Goal: Information Seeking & Learning: Learn about a topic

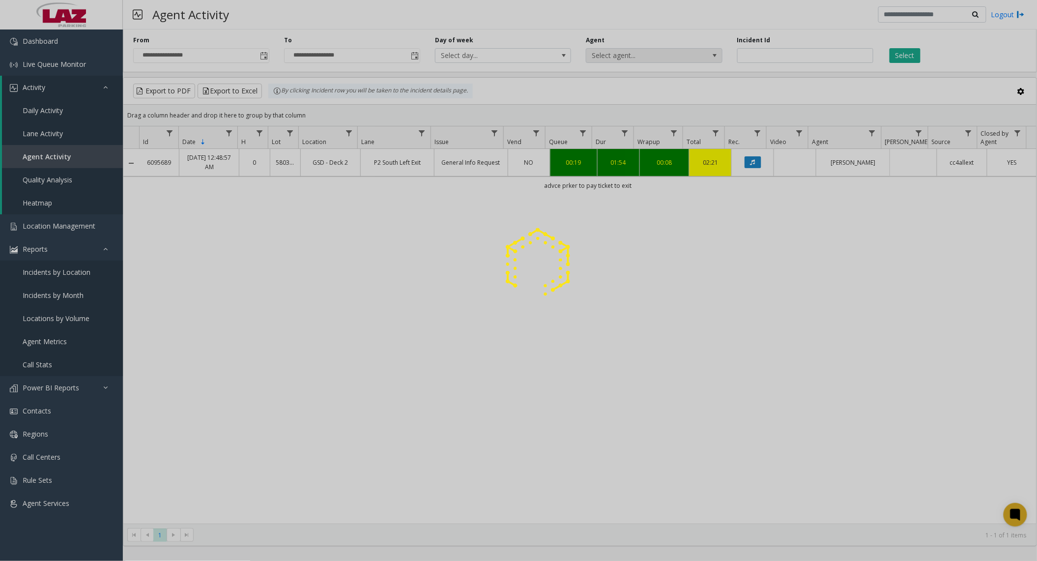
click at [671, 55] on div at bounding box center [518, 280] width 1037 height 561
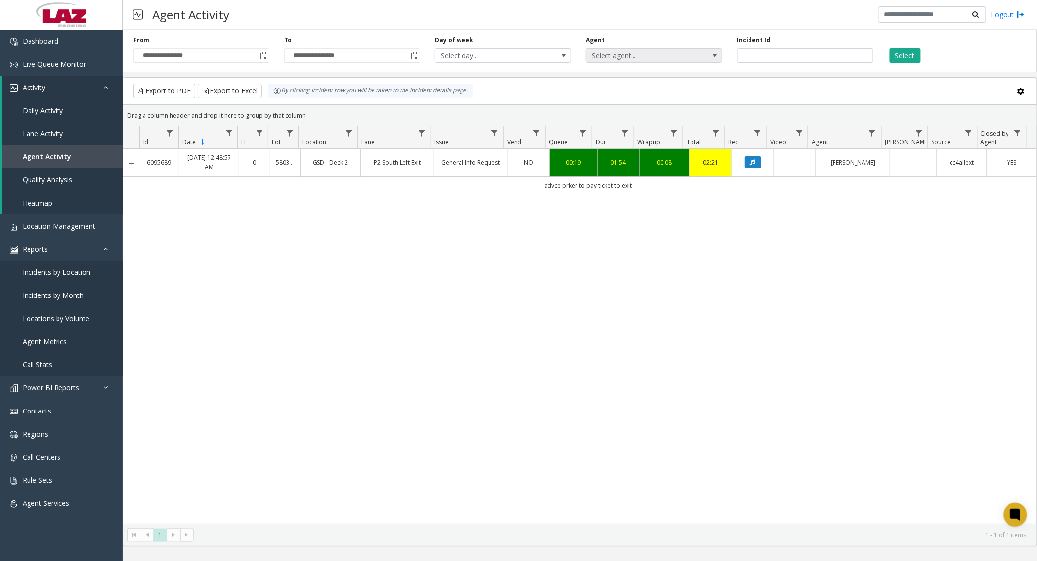
click at [671, 55] on span "Select agent..." at bounding box center [640, 56] width 108 height 14
type input "****"
click at [651, 106] on li "[PERSON_NAME]" at bounding box center [654, 107] width 133 height 13
click at [902, 55] on button "Select" at bounding box center [904, 55] width 31 height 15
drag, startPoint x: 769, startPoint y: 57, endPoint x: 706, endPoint y: 54, distance: 63.4
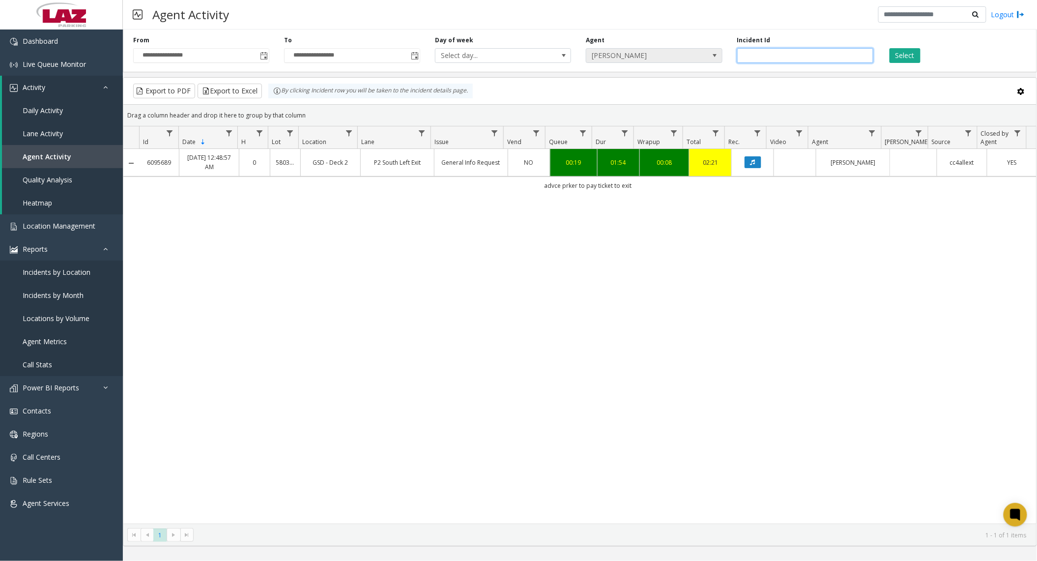
click at [707, 54] on div "**********" at bounding box center [580, 49] width 914 height 47
click at [916, 56] on button "Select" at bounding box center [904, 55] width 31 height 15
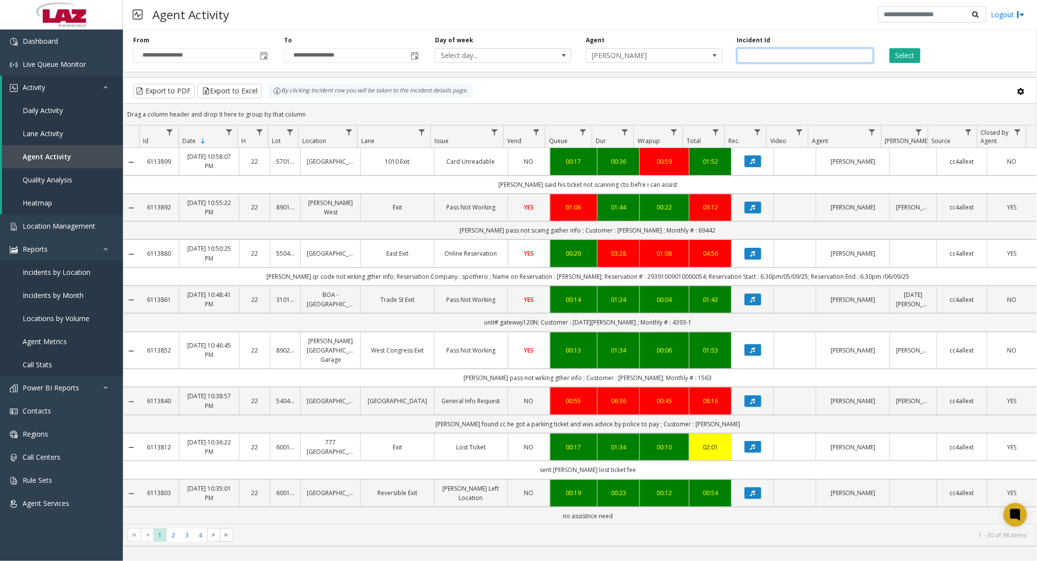
click at [764, 56] on input "number" at bounding box center [805, 55] width 136 height 15
paste input "*******"
type input "*******"
click at [897, 54] on button "Select" at bounding box center [904, 55] width 31 height 15
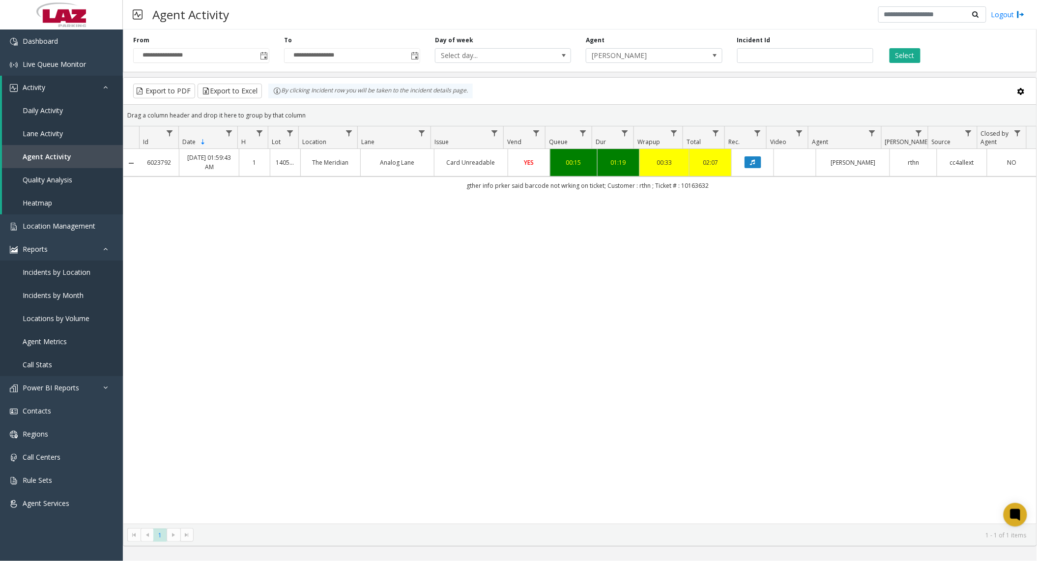
click at [780, 163] on td "Data table" at bounding box center [794, 162] width 42 height 27
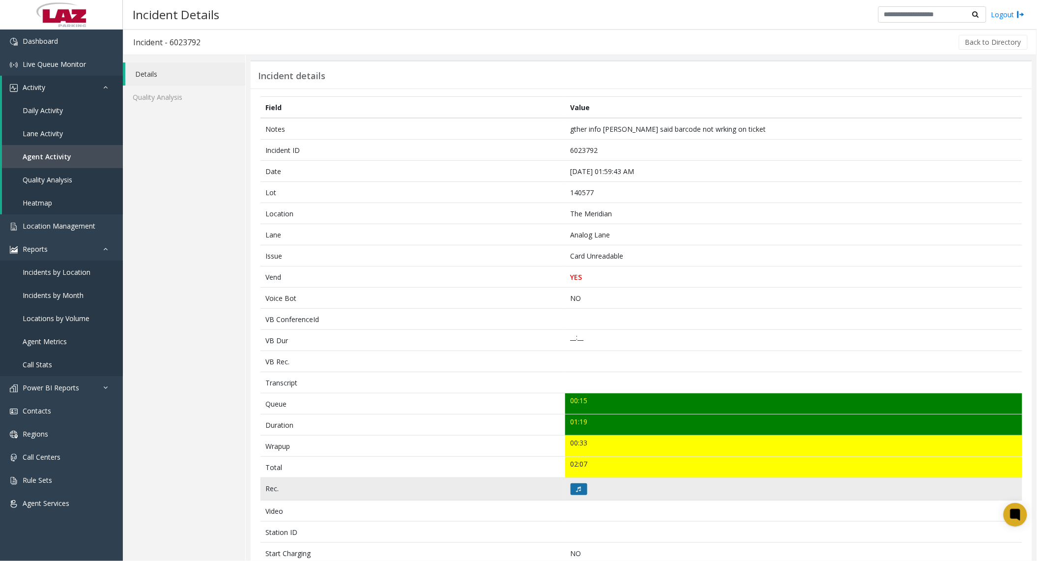
click at [580, 490] on button at bounding box center [578, 489] width 17 height 12
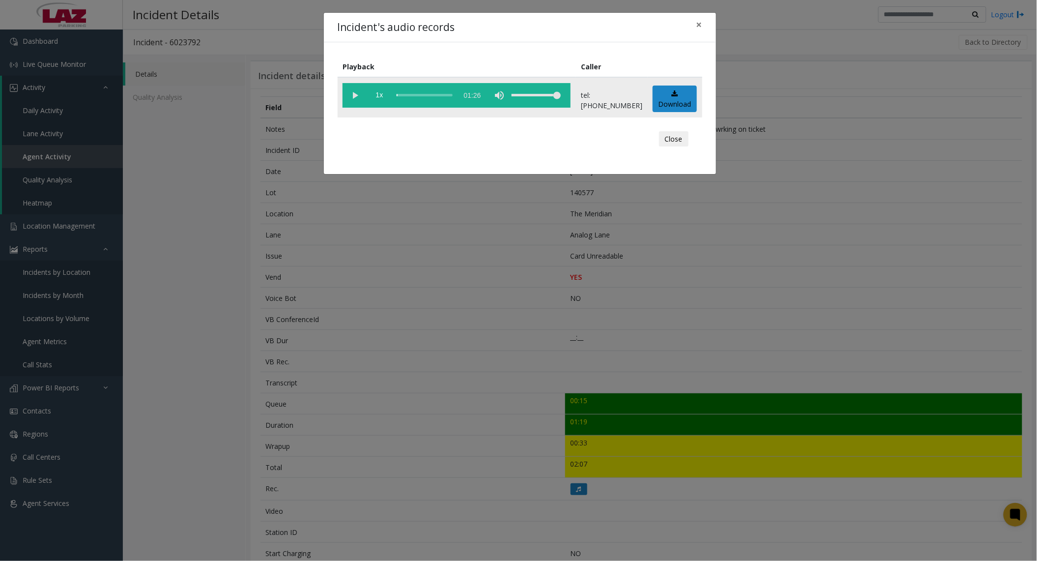
click at [355, 94] on vg-play-pause at bounding box center [354, 95] width 25 height 25
click at [356, 95] on vg-play-pause at bounding box center [354, 95] width 25 height 25
click at [356, 96] on vg-play-pause at bounding box center [354, 95] width 25 height 25
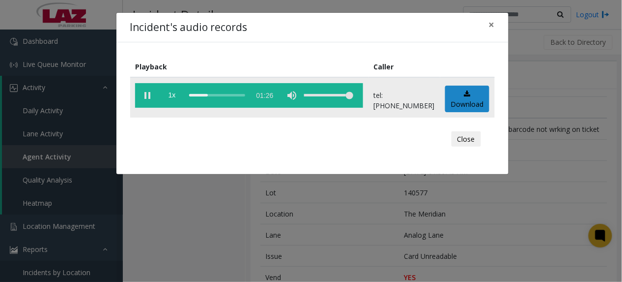
click at [140, 99] on vg-play-pause at bounding box center [147, 95] width 25 height 25
drag, startPoint x: 146, startPoint y: 98, endPoint x: 189, endPoint y: 93, distance: 42.6
click at [146, 98] on vg-play-pause at bounding box center [147, 95] width 25 height 25
click at [194, 95] on div "scrub bar" at bounding box center [217, 95] width 56 height 25
click at [150, 98] on vg-play-pause at bounding box center [147, 95] width 25 height 25
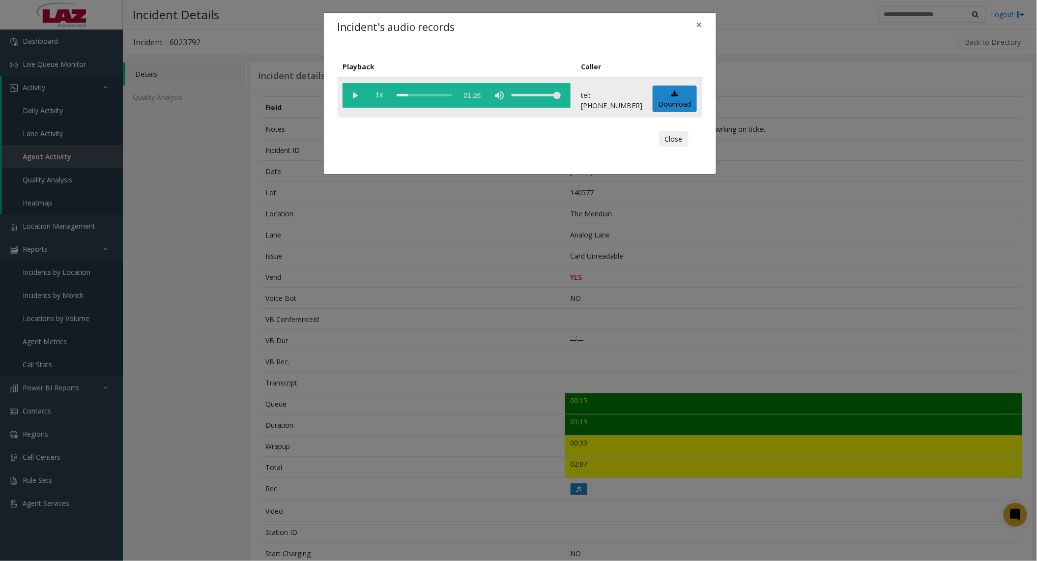
click at [354, 93] on vg-play-pause at bounding box center [354, 95] width 25 height 25
click at [354, 99] on vg-play-pause at bounding box center [354, 95] width 25 height 25
click at [357, 95] on vg-play-pause at bounding box center [354, 95] width 25 height 25
click at [354, 95] on vg-play-pause at bounding box center [354, 95] width 25 height 25
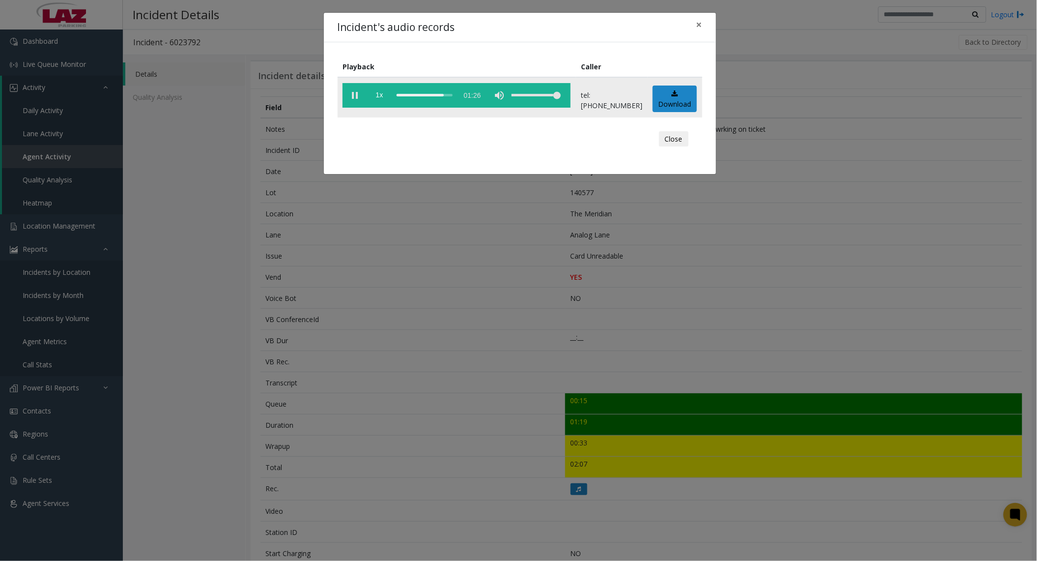
click at [354, 99] on vg-play-pause at bounding box center [354, 95] width 25 height 25
click at [356, 99] on vg-play-pause at bounding box center [354, 95] width 25 height 25
click at [348, 97] on vg-play-pause at bounding box center [354, 95] width 25 height 25
click at [695, 26] on button "×" at bounding box center [699, 25] width 20 height 24
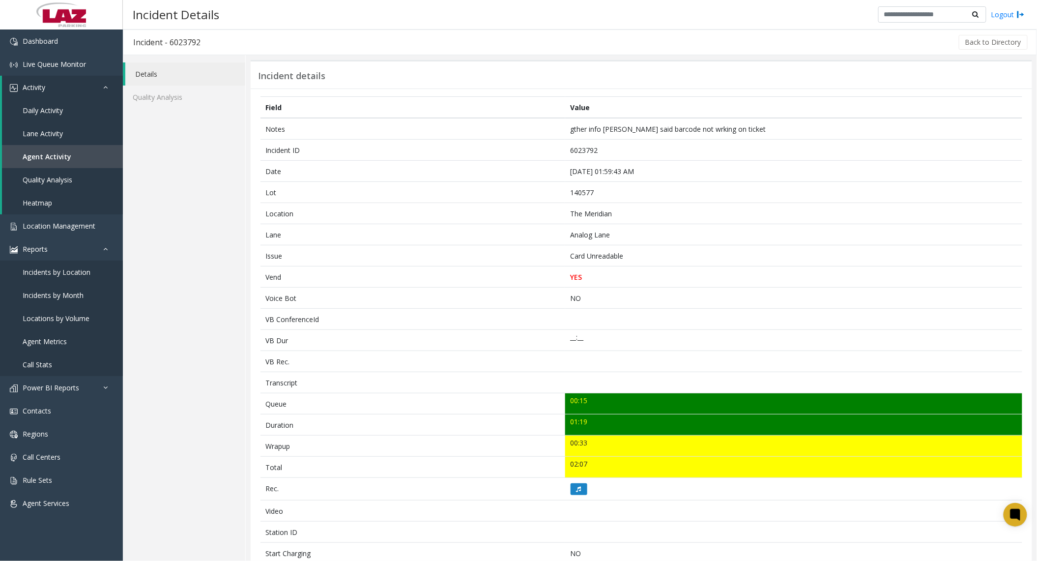
click at [158, 444] on div "Details Quality Analysis" at bounding box center [184, 415] width 123 height 720
click at [140, 226] on div "Details Quality Analysis" at bounding box center [184, 415] width 123 height 720
click at [969, 44] on button "Back to Directory" at bounding box center [993, 42] width 69 height 15
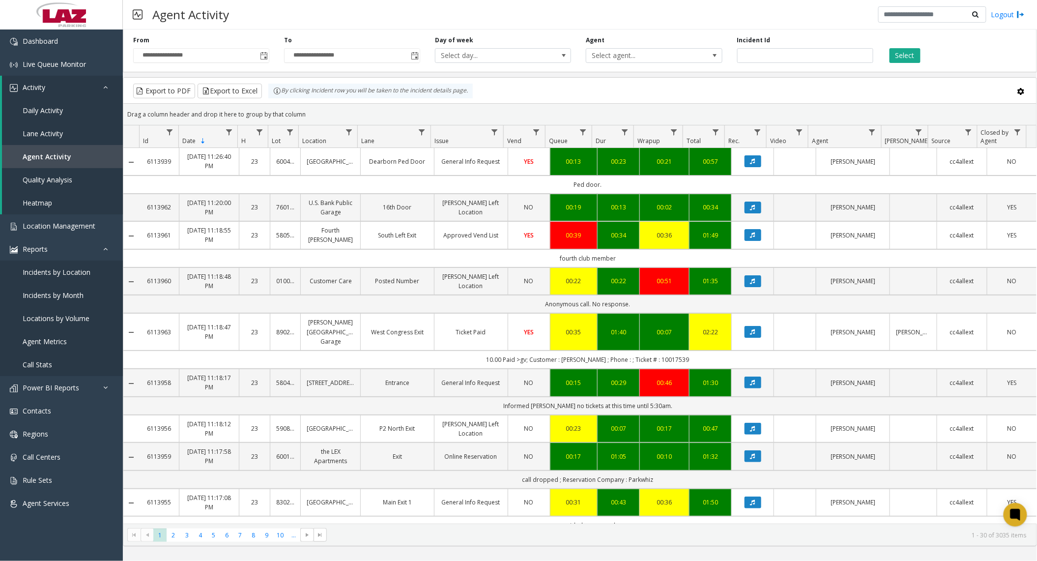
click at [663, 56] on span "Select agent..." at bounding box center [640, 56] width 108 height 14
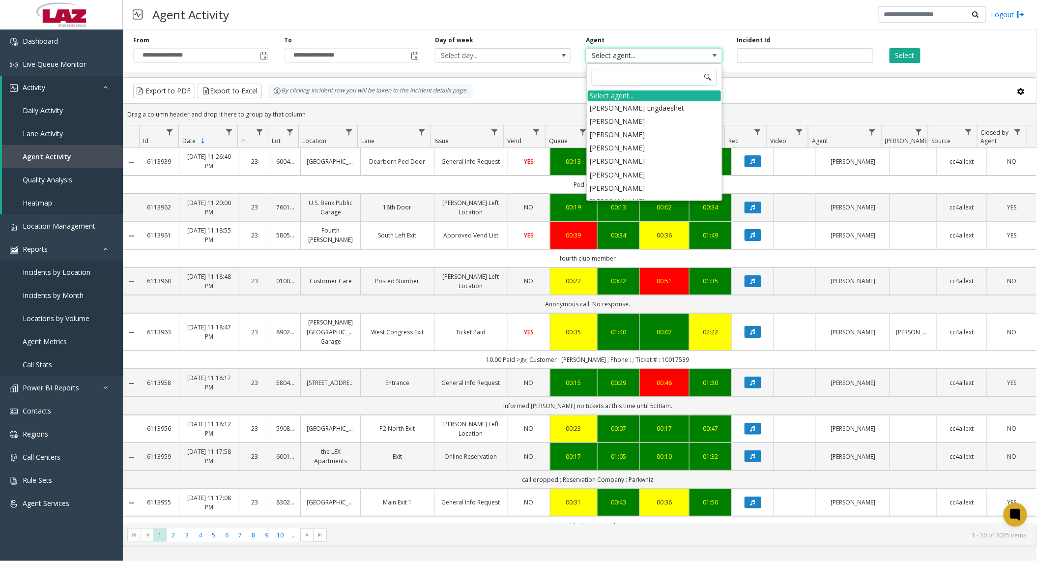
drag, startPoint x: 663, startPoint y: 56, endPoint x: 633, endPoint y: 57, distance: 30.5
click at [633, 57] on span "Select agent..." at bounding box center [640, 56] width 108 height 14
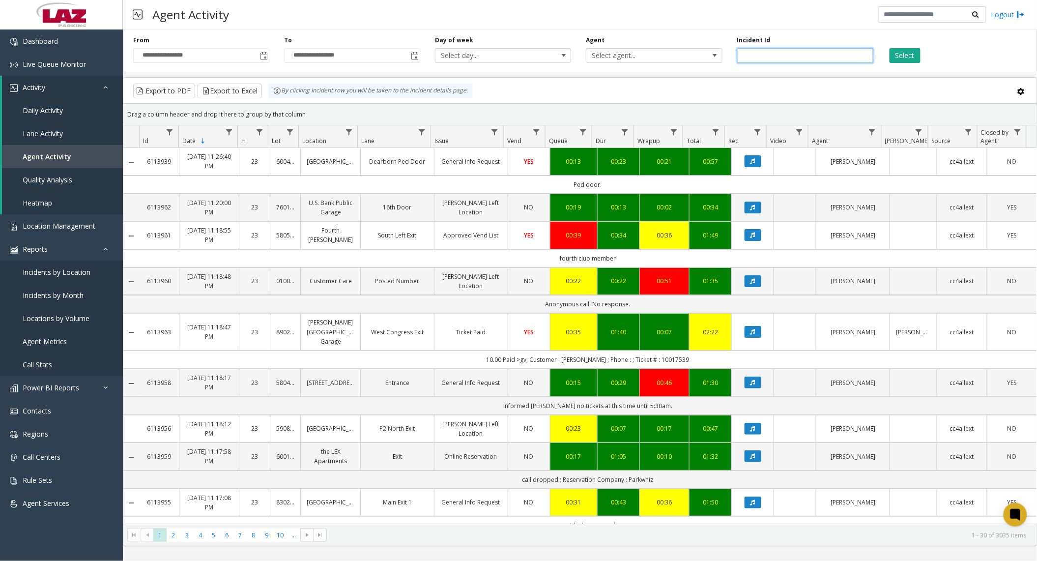
click at [789, 50] on input "number" at bounding box center [805, 55] width 136 height 15
paste input "*******"
type input "*******"
click at [899, 60] on button "Select" at bounding box center [904, 55] width 31 height 15
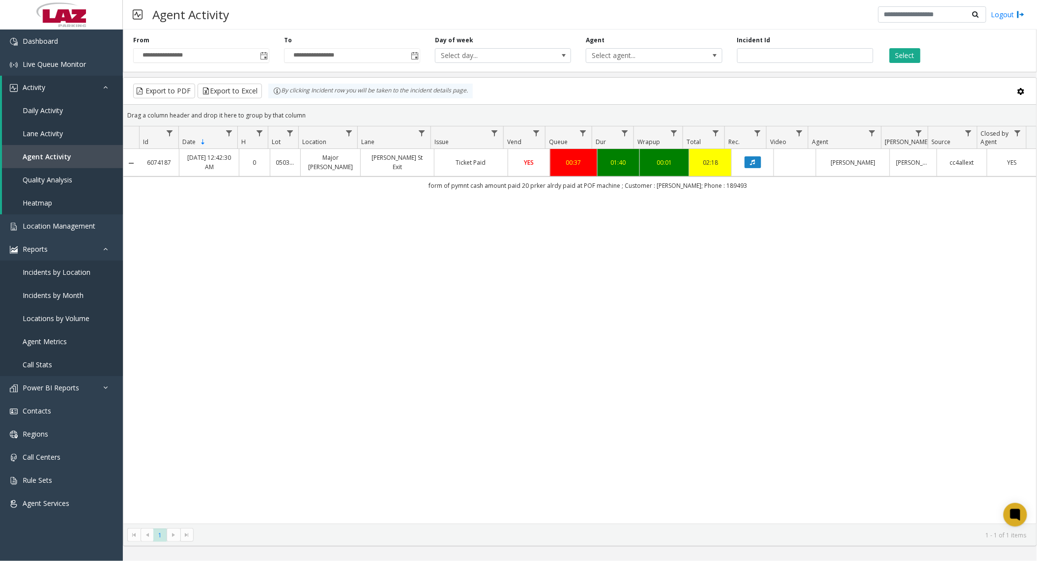
click at [486, 173] on td "Ticket Paid" at bounding box center [471, 162] width 74 height 27
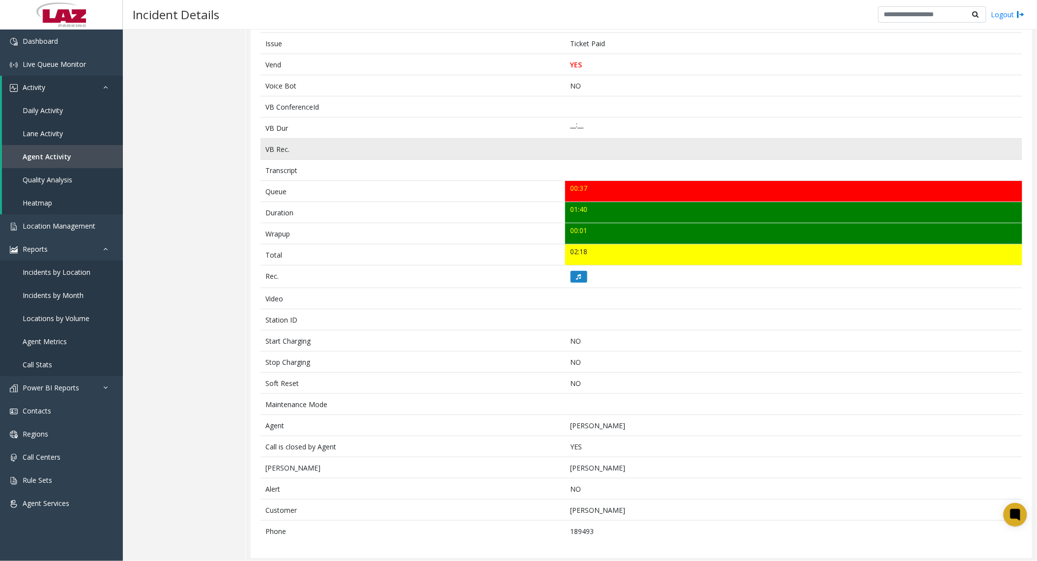
scroll to position [219, 0]
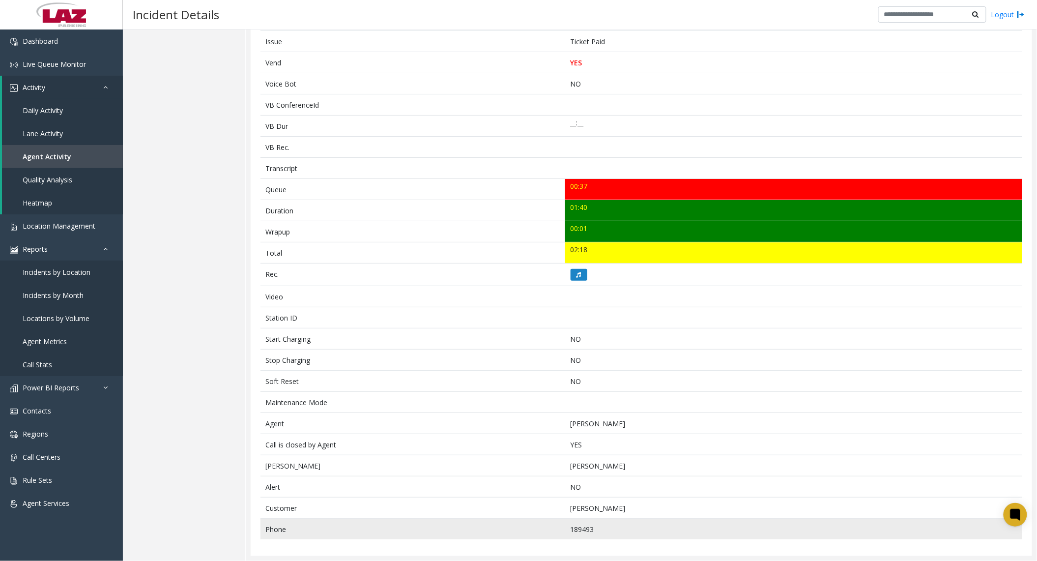
click at [573, 529] on td "189493" at bounding box center [793, 528] width 457 height 21
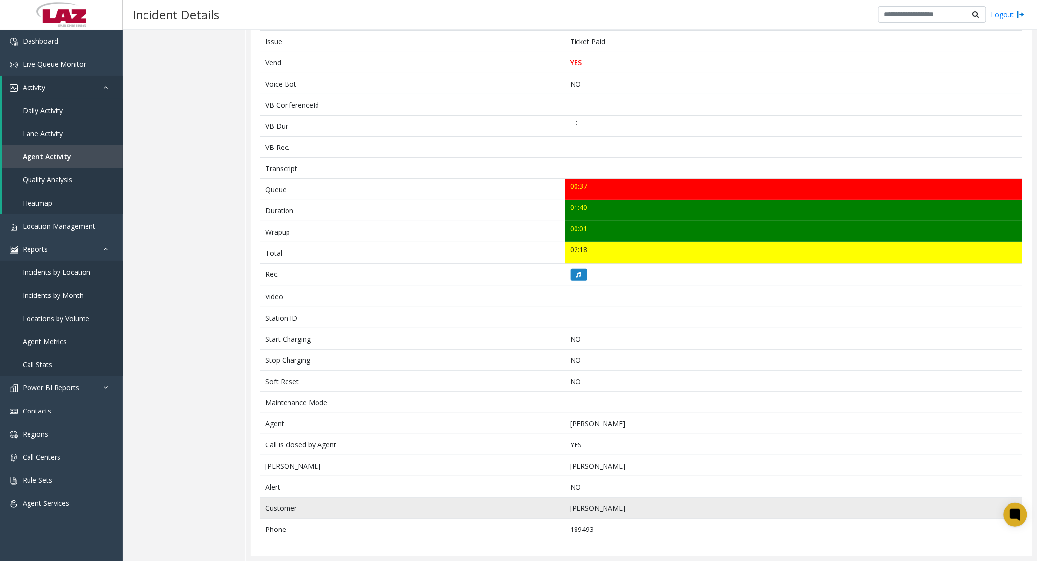
drag, startPoint x: 573, startPoint y: 529, endPoint x: 568, endPoint y: 514, distance: 16.0
click at [565, 515] on td "[PERSON_NAME]" at bounding box center [793, 507] width 457 height 21
click at [569, 513] on td "[PERSON_NAME]" at bounding box center [793, 507] width 457 height 21
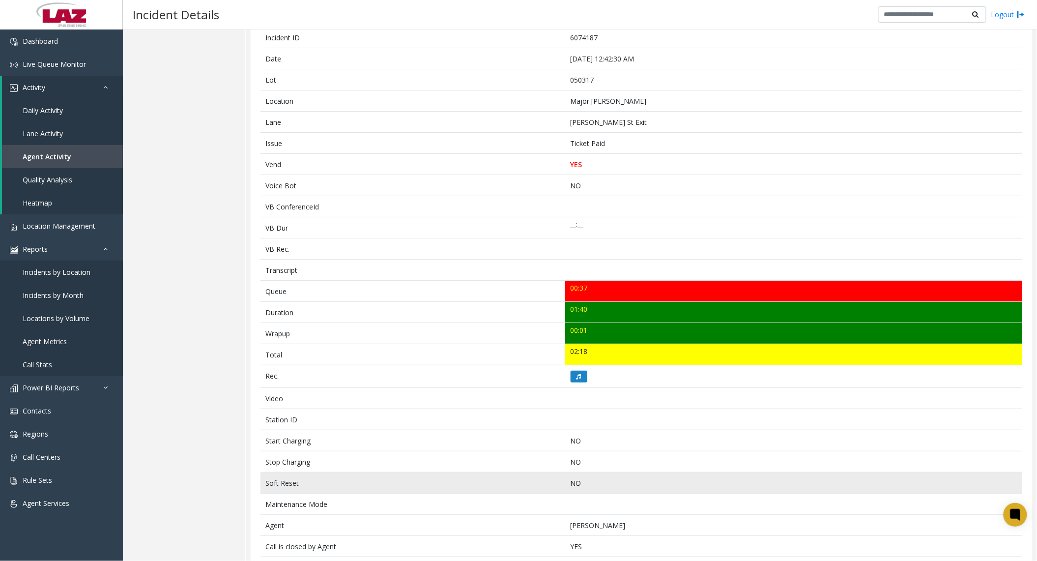
scroll to position [0, 0]
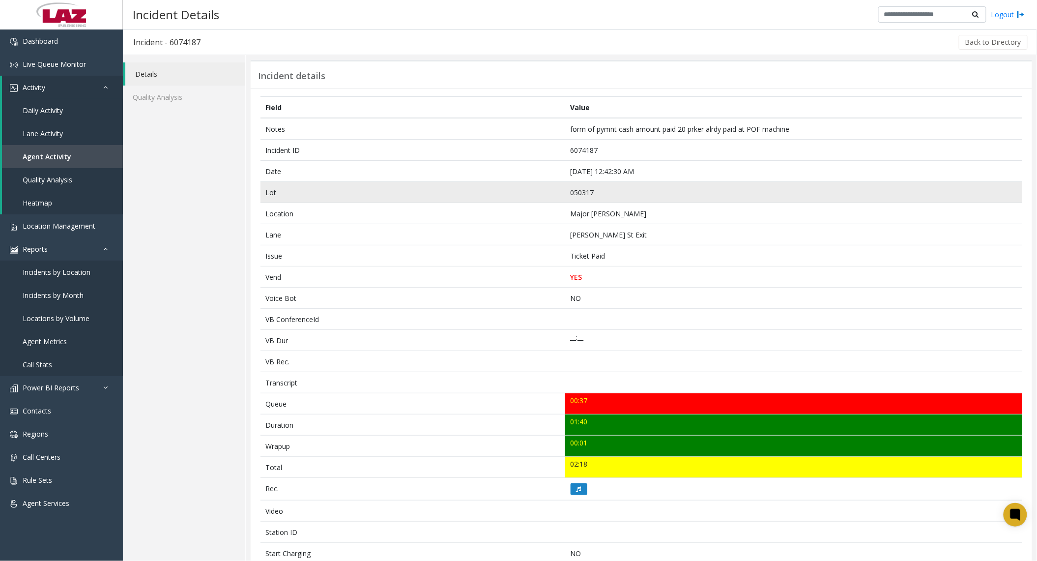
click at [580, 195] on td "050317" at bounding box center [793, 192] width 457 height 21
copy td "050317"
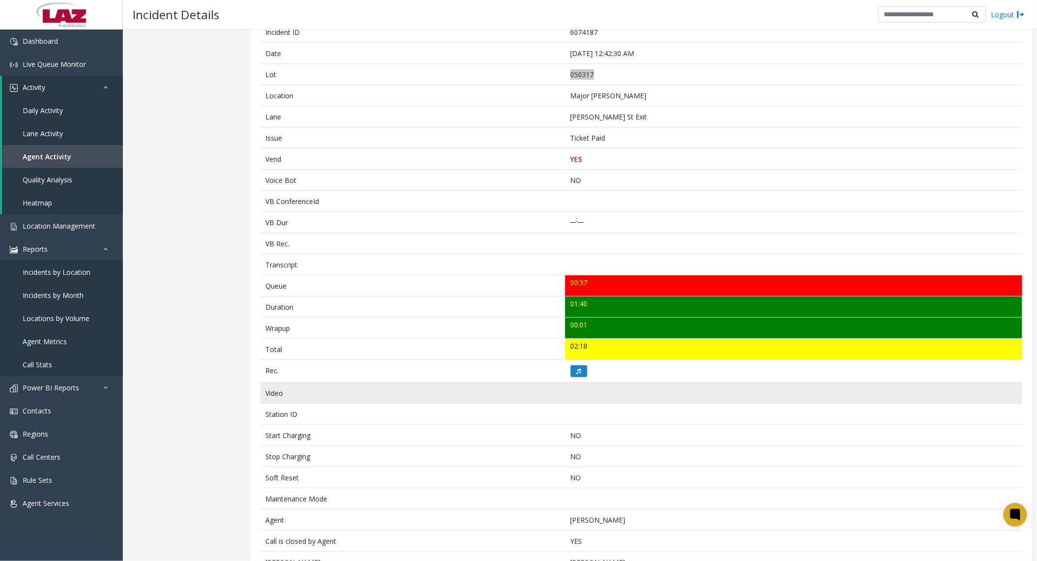
scroll to position [219, 0]
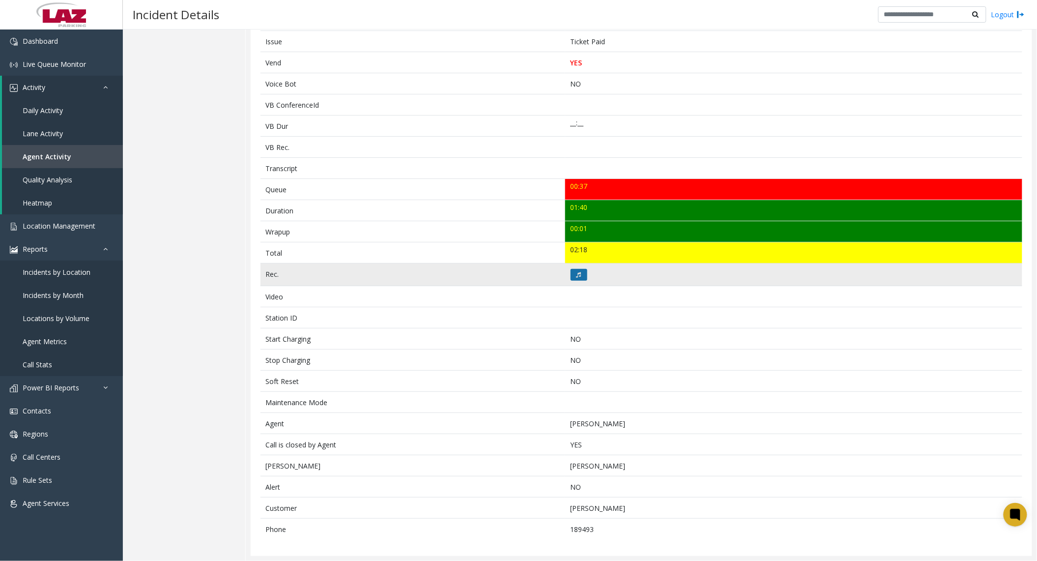
click at [580, 276] on button at bounding box center [578, 275] width 17 height 12
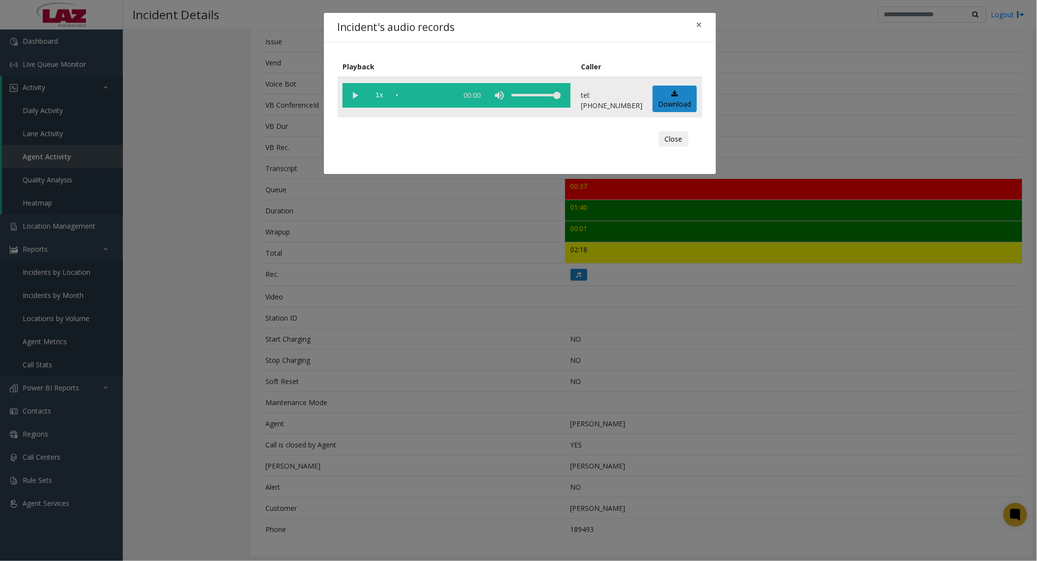
click at [356, 95] on vg-play-pause at bounding box center [354, 95] width 25 height 25
click at [354, 97] on vg-play-pause at bounding box center [354, 95] width 25 height 25
click at [406, 93] on div "scrub bar" at bounding box center [424, 95] width 56 height 25
click at [358, 97] on vg-play-pause at bounding box center [354, 95] width 25 height 25
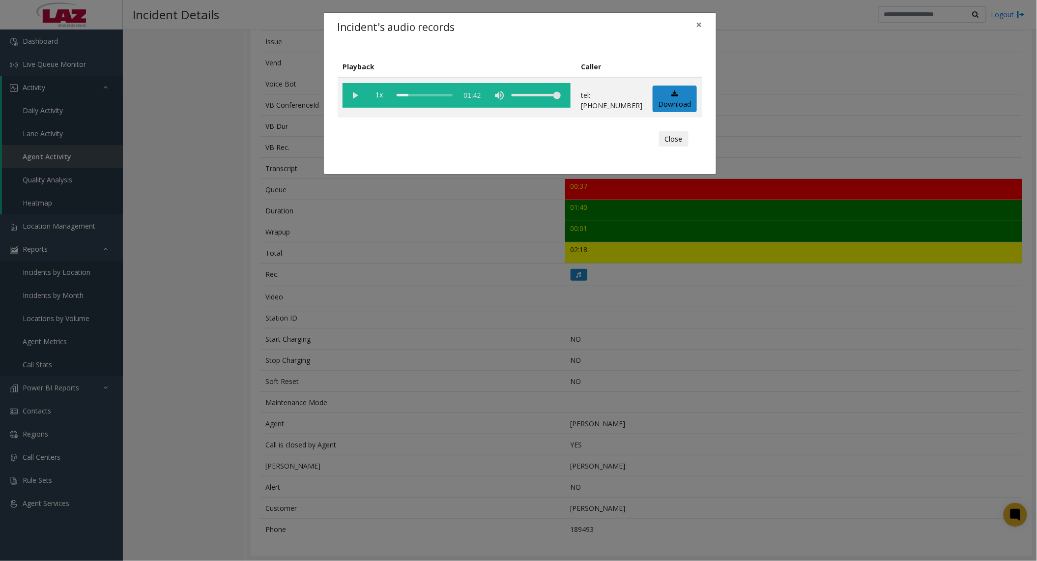
click at [121, 254] on div "Incident's audio records × Playback Caller 1x 01:42 tel:[PHONE_NUMBER] Download…" at bounding box center [518, 280] width 1037 height 561
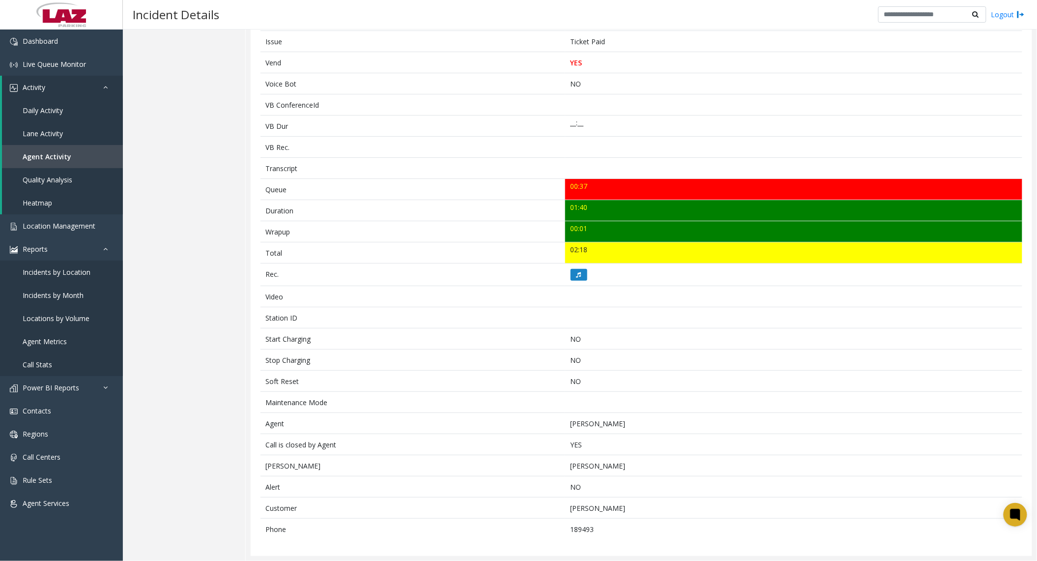
drag, startPoint x: 164, startPoint y: 85, endPoint x: 171, endPoint y: 85, distance: 7.9
click at [164, 85] on div "Details Quality Analysis" at bounding box center [184, 201] width 123 height 720
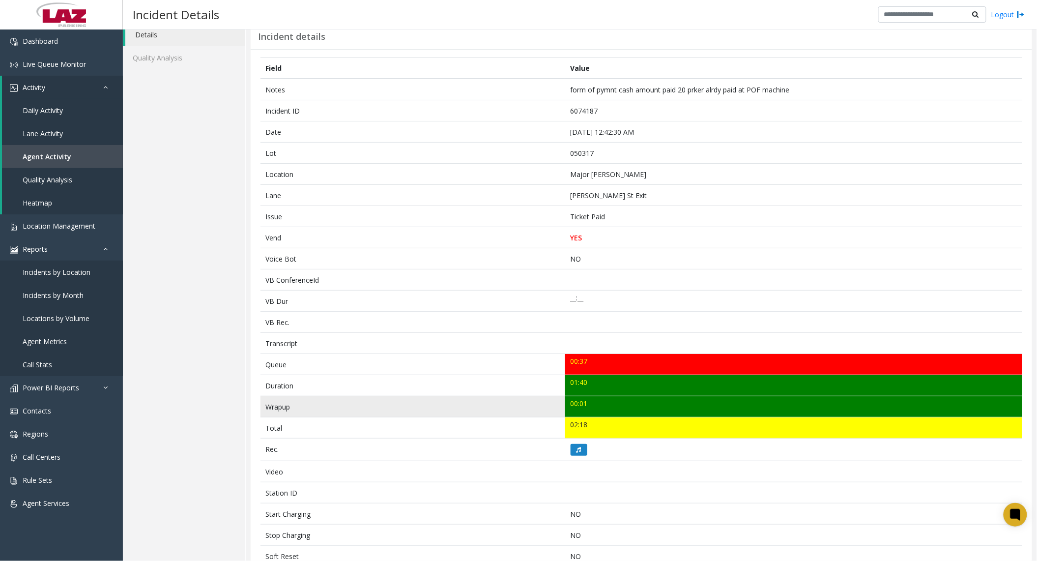
scroll to position [23, 0]
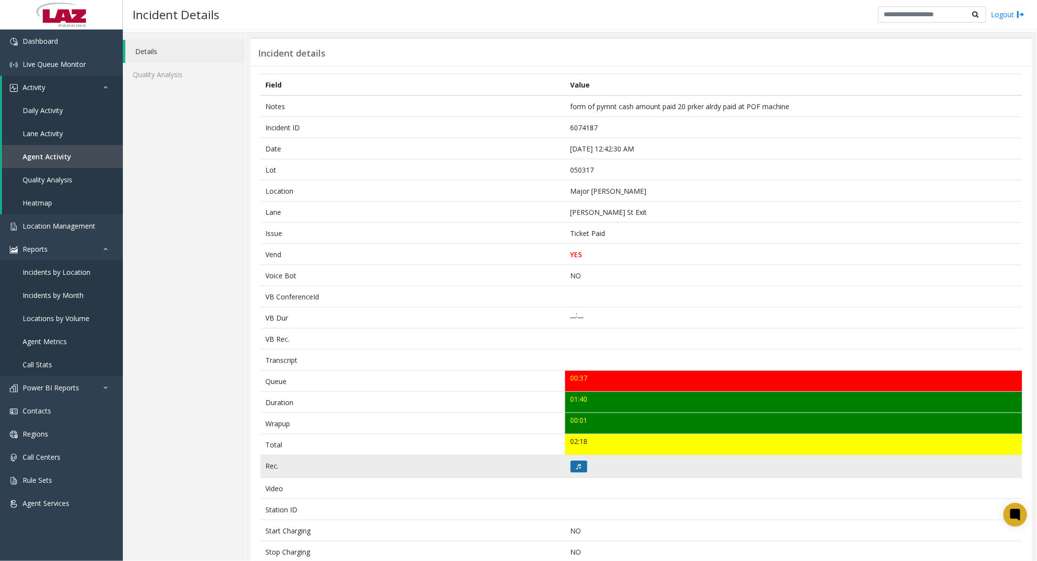
click at [580, 465] on button at bounding box center [578, 466] width 17 height 12
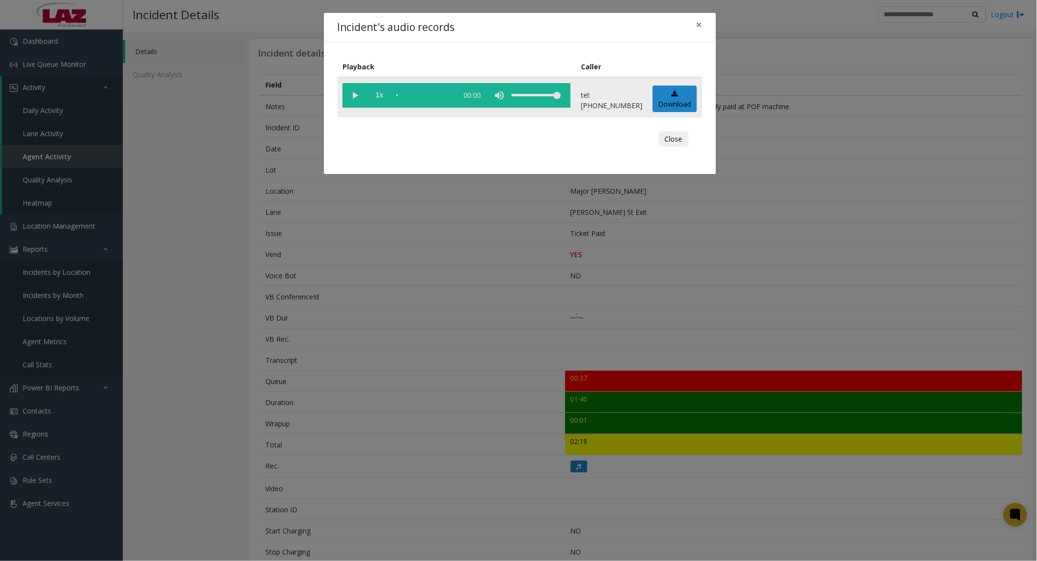
click at [354, 92] on vg-play-pause at bounding box center [354, 95] width 25 height 25
click at [399, 95] on div "scrub bar" at bounding box center [424, 95] width 56 height 25
click at [401, 95] on div "scrub bar" at bounding box center [424, 95] width 56 height 25
click at [403, 95] on div "scrub bar" at bounding box center [424, 95] width 56 height 25
click at [355, 97] on vg-play-pause at bounding box center [354, 95] width 25 height 25
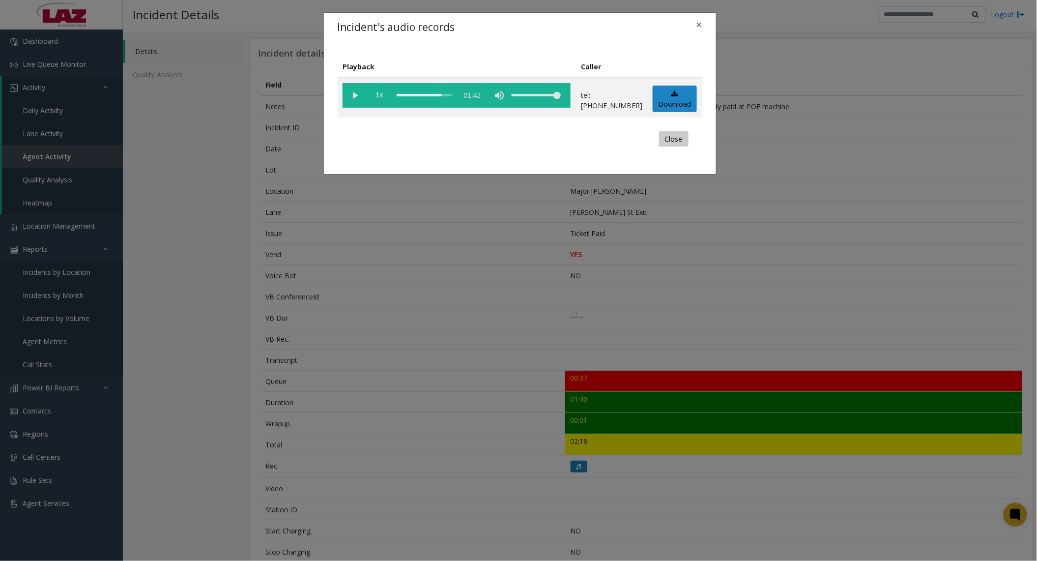
click at [664, 138] on button "Close" at bounding box center [673, 139] width 29 height 16
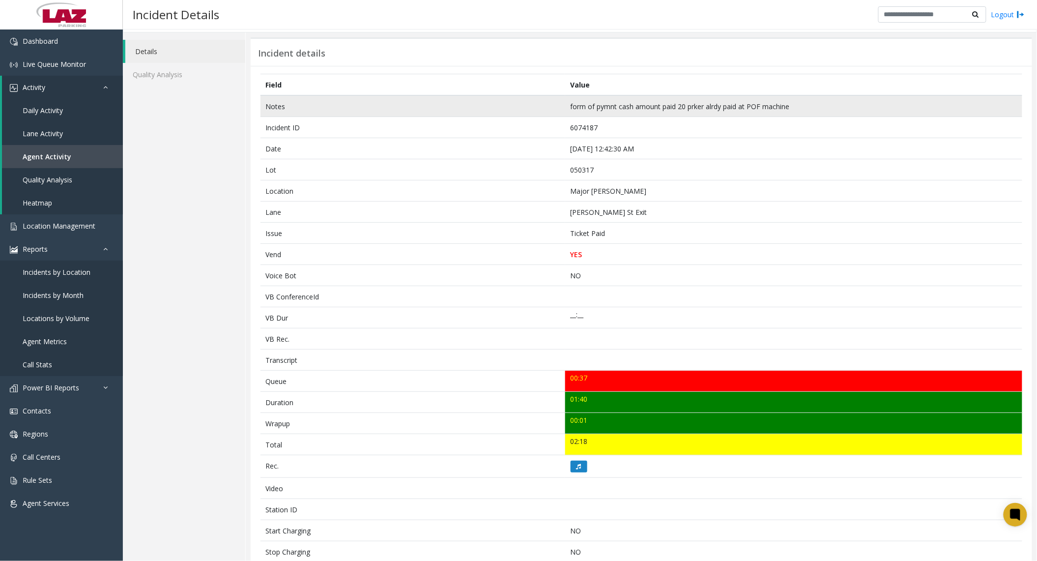
click at [568, 106] on td "form of pymnt cash amount paid 20 prker alrdy paid at POF machine" at bounding box center [793, 106] width 457 height 22
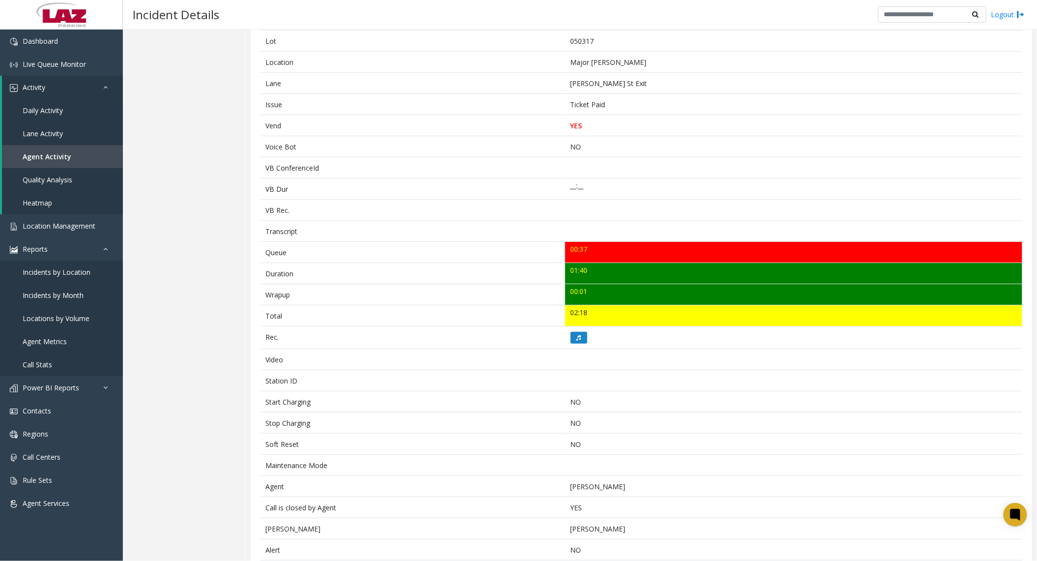
scroll to position [88, 0]
